Goal: Task Accomplishment & Management: Complete application form

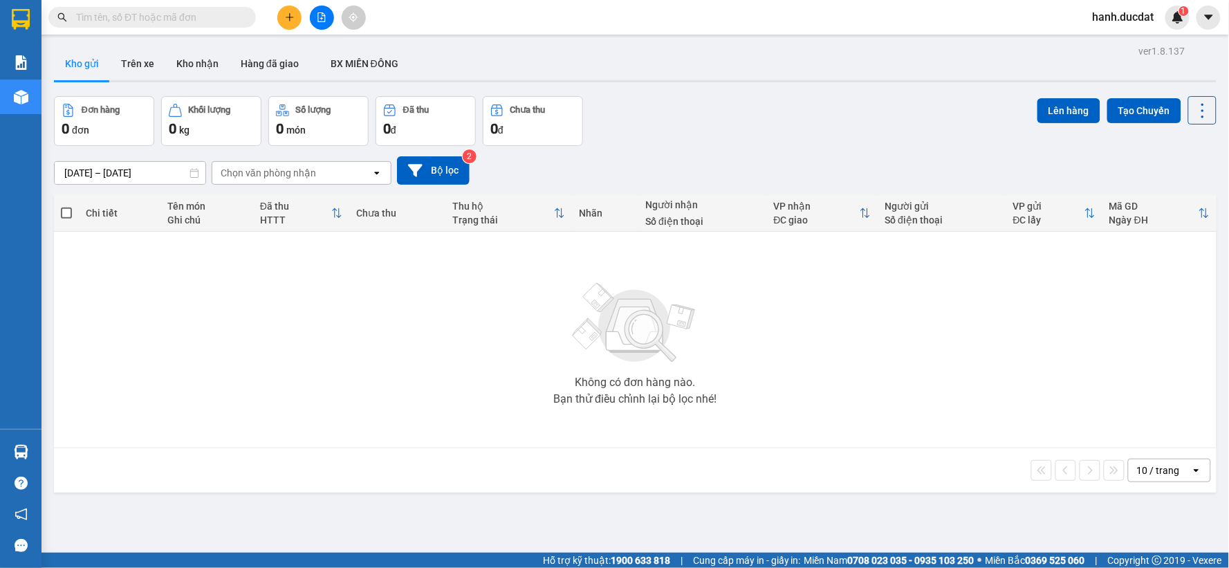
click at [192, 19] on input "text" at bounding box center [157, 17] width 163 height 15
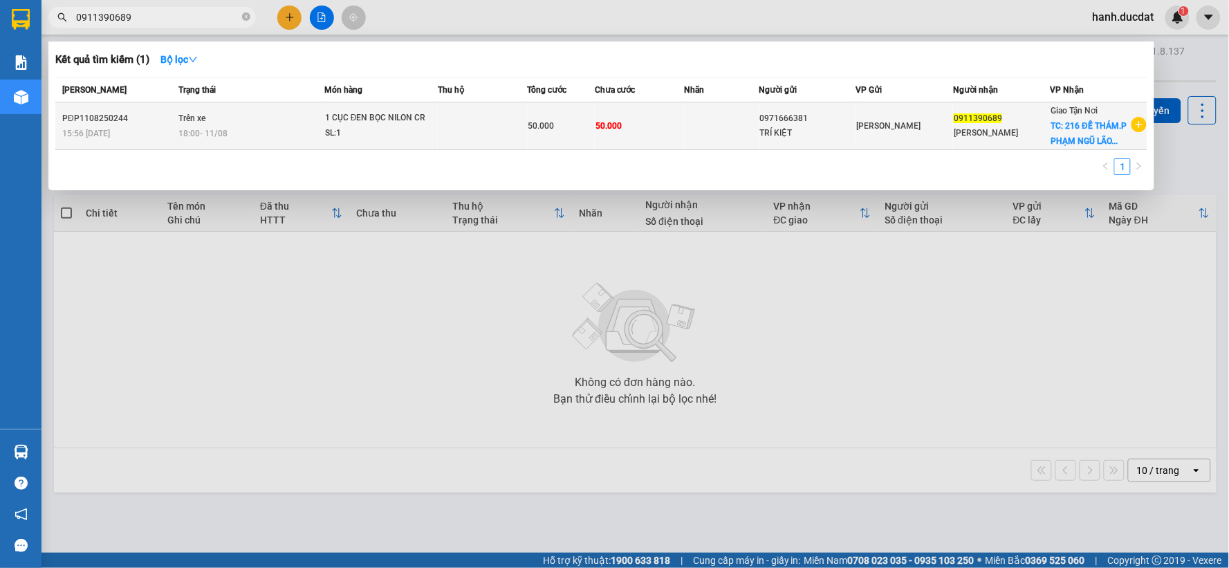
type input "0911390689"
click at [1005, 143] on td "0911390689 [PERSON_NAME]" at bounding box center [1001, 126] width 97 height 48
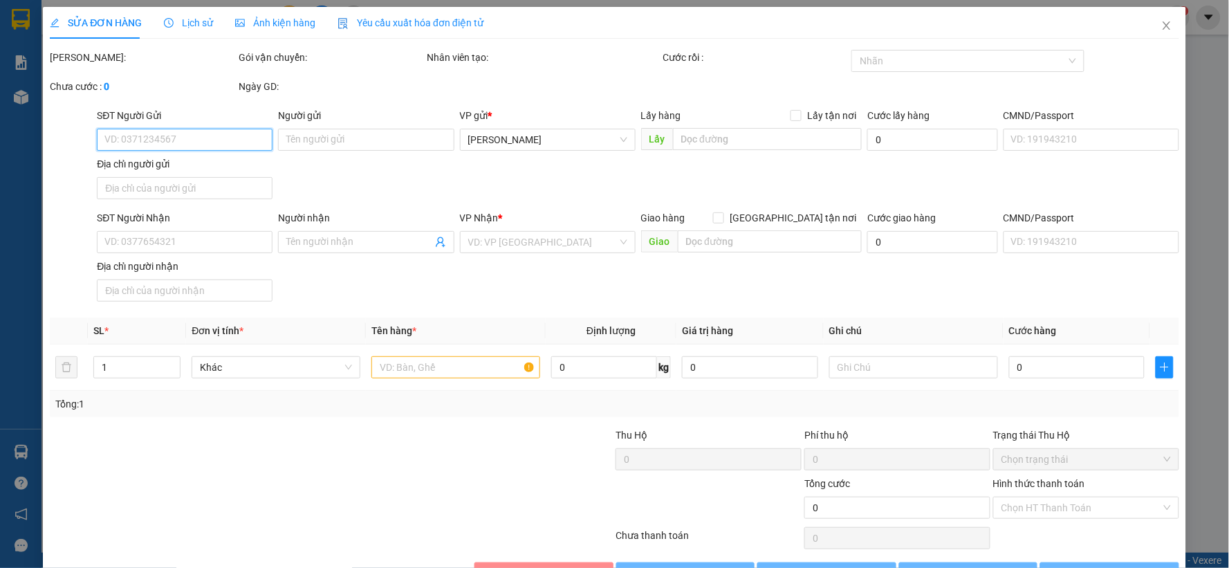
type input "0971666381"
type input "TRÍ KIỆT"
type input "0911390689"
type input "[PERSON_NAME]"
checkbox input "true"
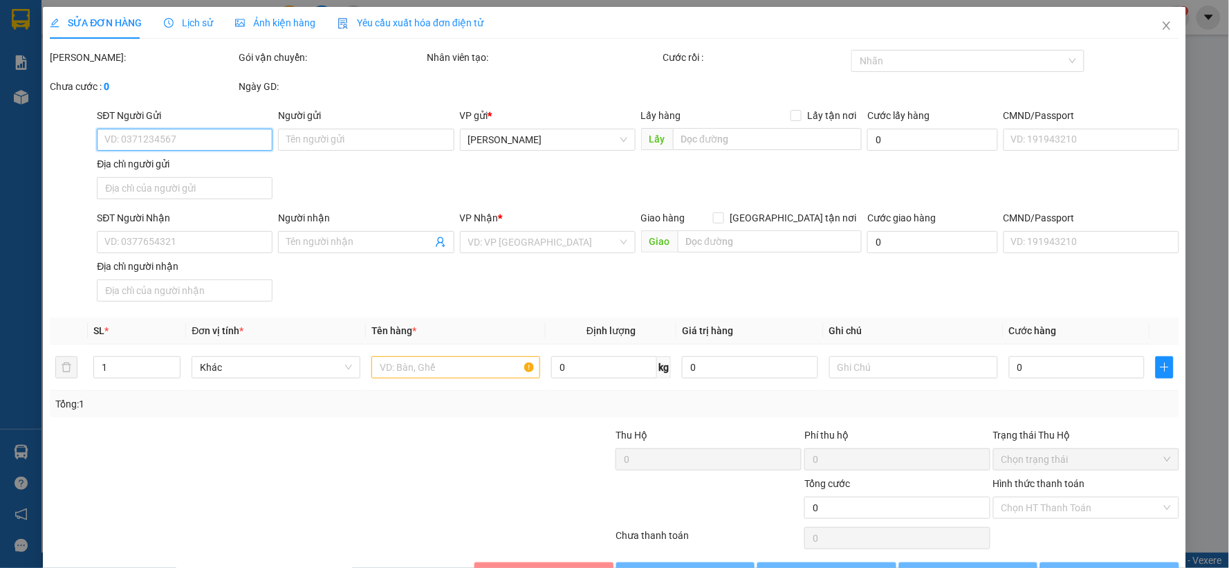
type input "216 ĐỀ THÁM.P PHẠM NGŨ LÃO.Q1"
type input "50.000"
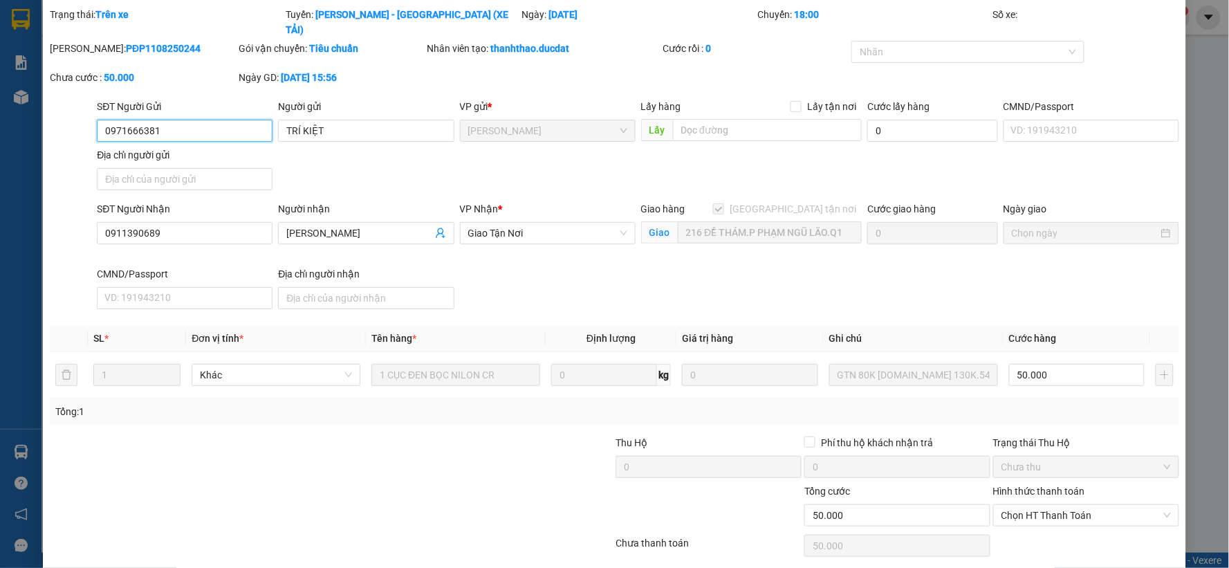
scroll to position [79, 0]
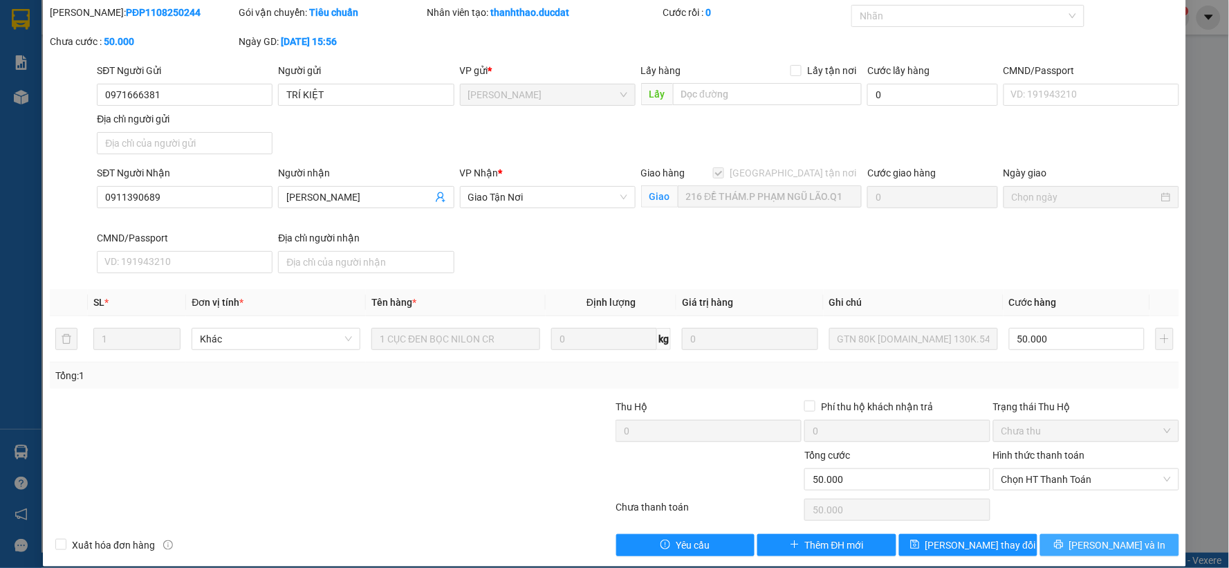
click at [1124, 537] on span "[PERSON_NAME] và In" at bounding box center [1117, 544] width 97 height 15
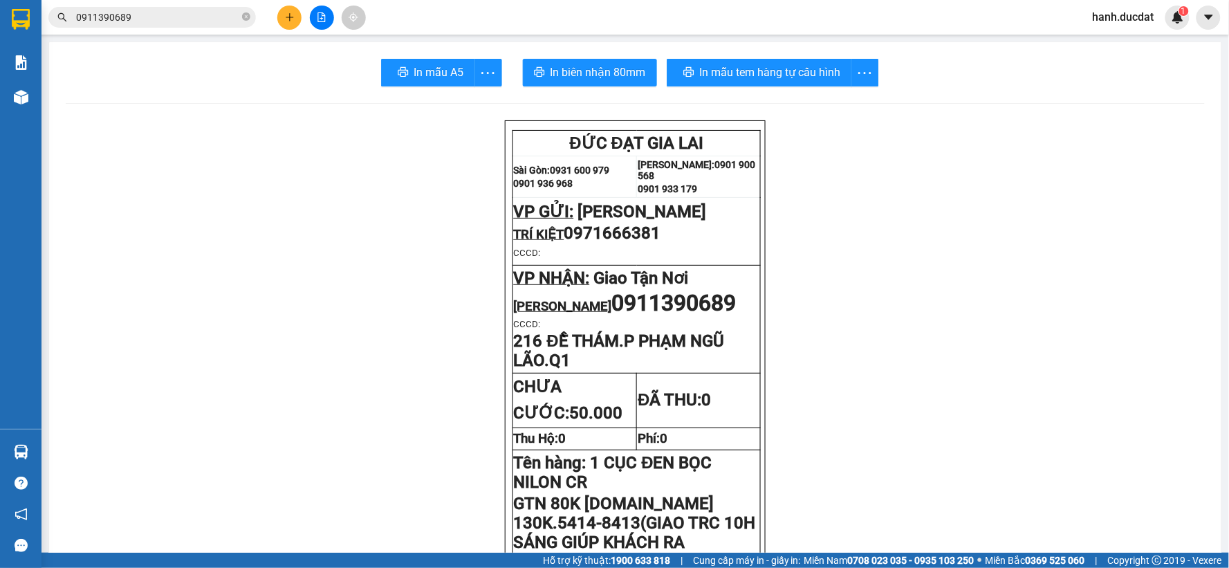
scroll to position [77, 0]
